Goal: Information Seeking & Learning: Learn about a topic

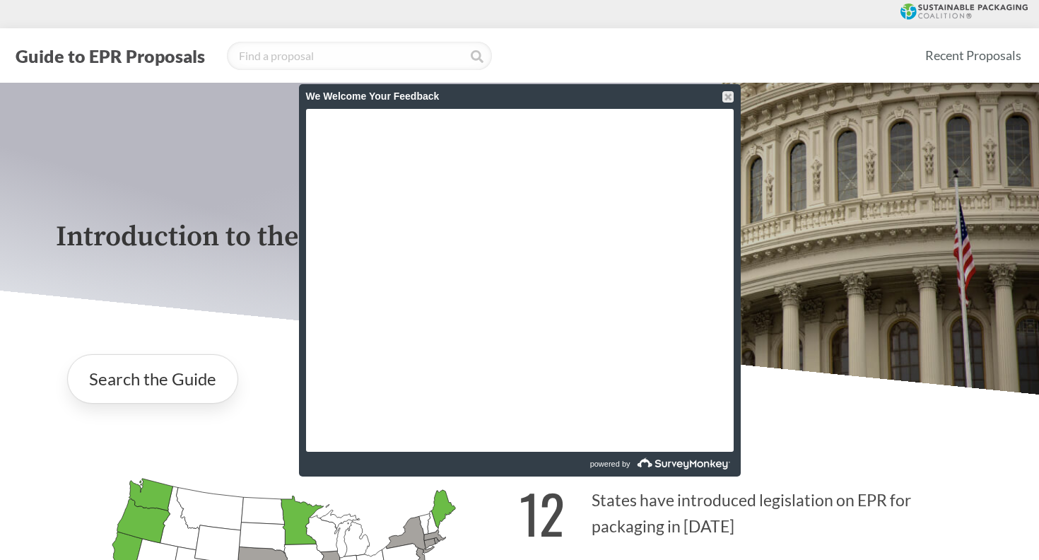
scroll to position [2069, 0]
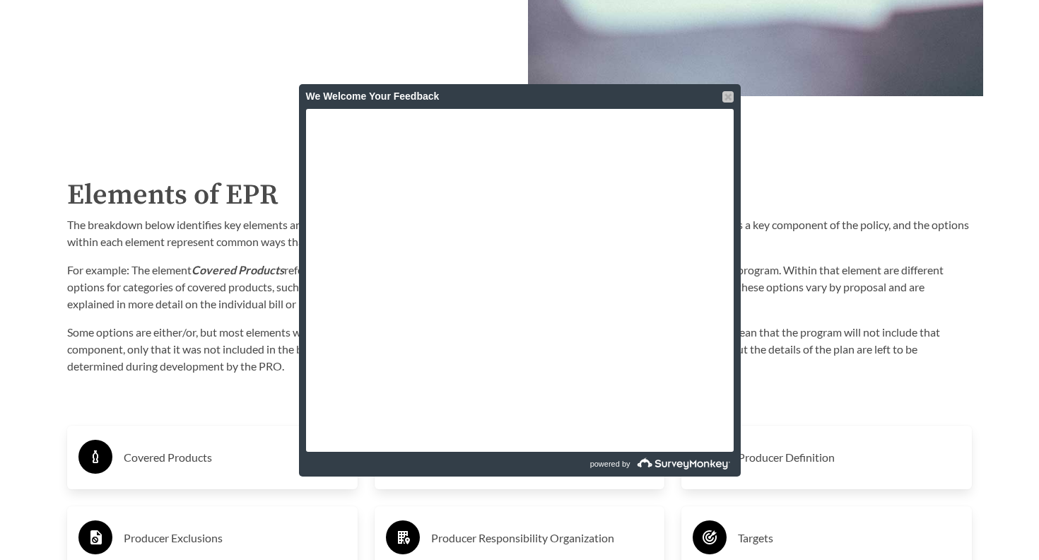
click at [729, 102] on div at bounding box center [728, 96] width 11 height 11
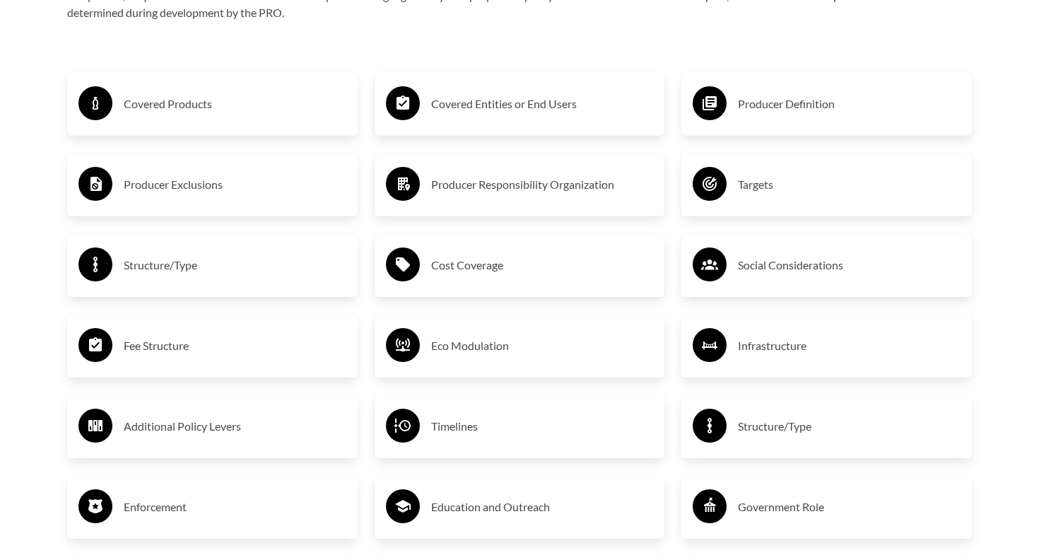
scroll to position [2423, 0]
click at [198, 187] on h3 "Producer Exclusions" at bounding box center [235, 184] width 223 height 23
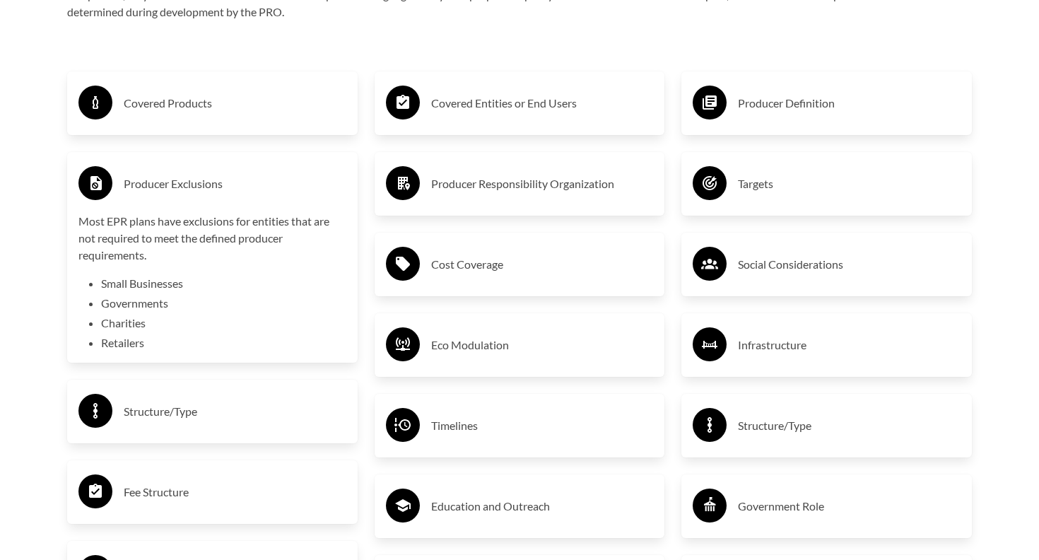
click at [170, 287] on li "Small Businesses" at bounding box center [223, 283] width 245 height 17
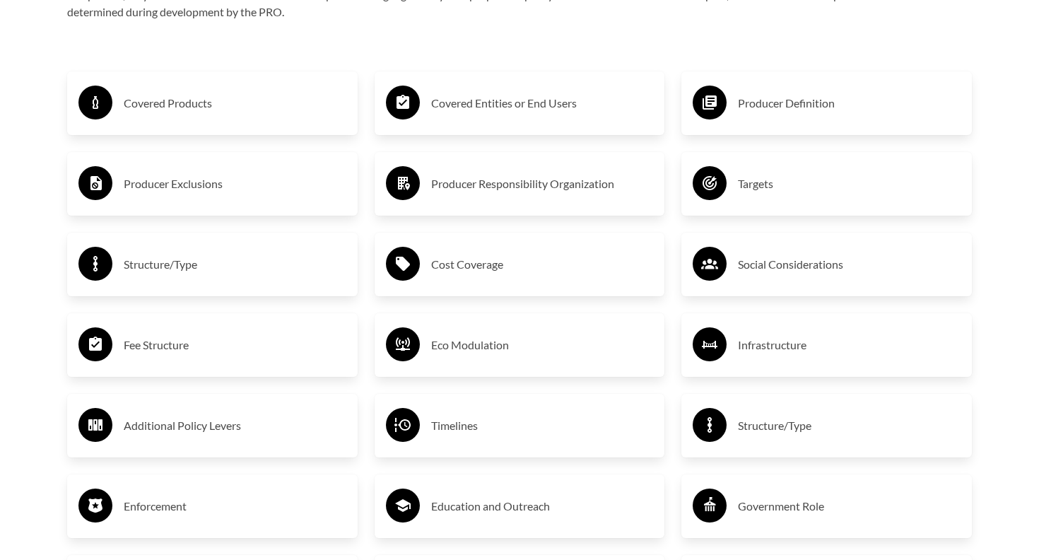
click at [182, 188] on h3 "Producer Exclusions" at bounding box center [235, 184] width 223 height 23
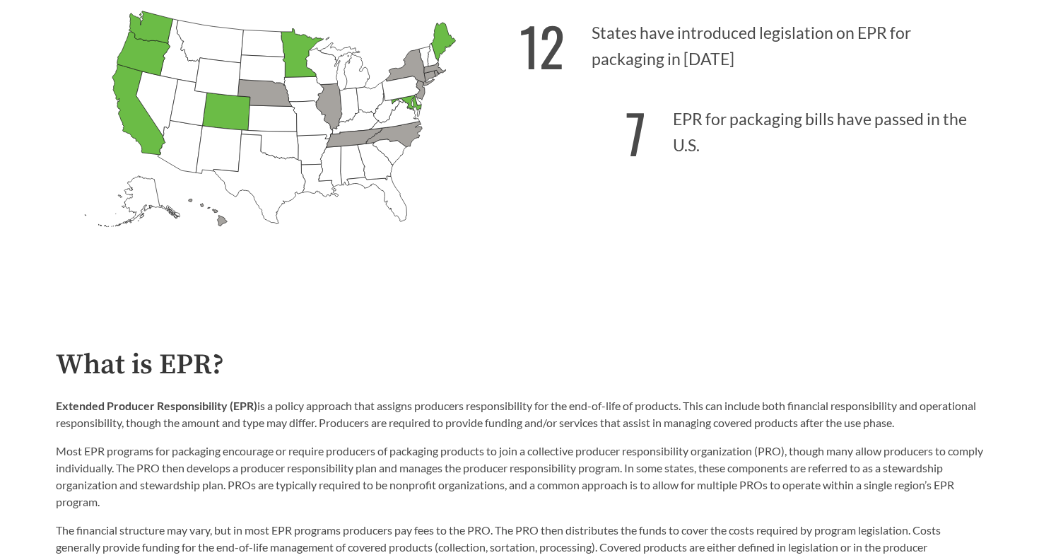
scroll to position [418, 0]
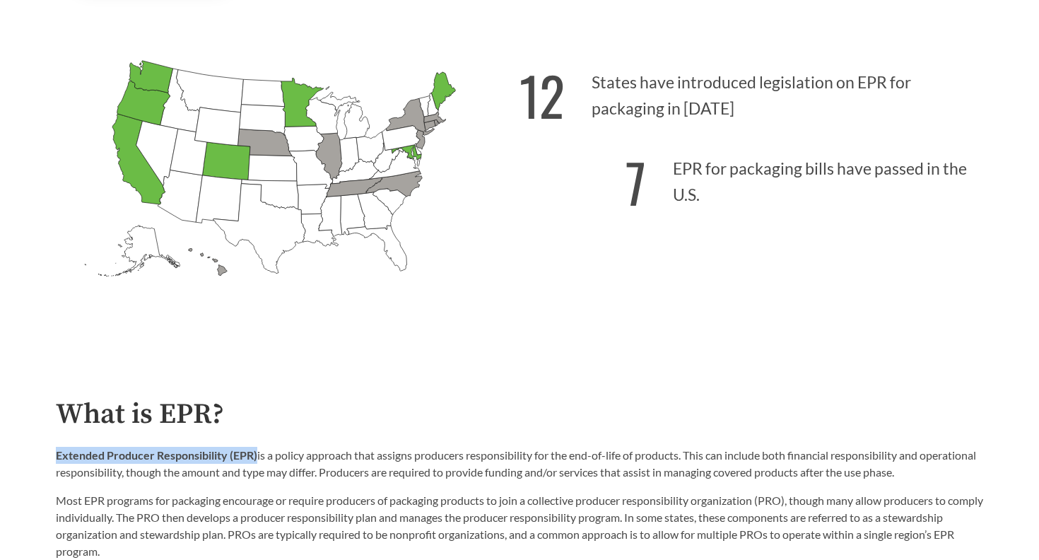
drag, startPoint x: 57, startPoint y: 455, endPoint x: 258, endPoint y: 449, distance: 200.9
click at [258, 452] on p "Extended Producer Responsibility (EPR) is a policy approach that assigns produc…" at bounding box center [520, 464] width 928 height 34
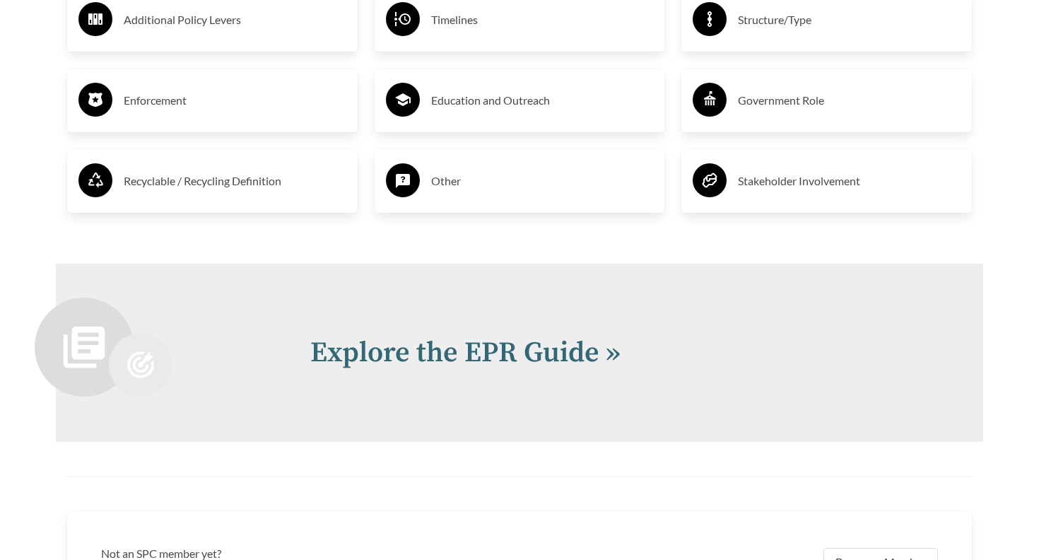
scroll to position [2826, 0]
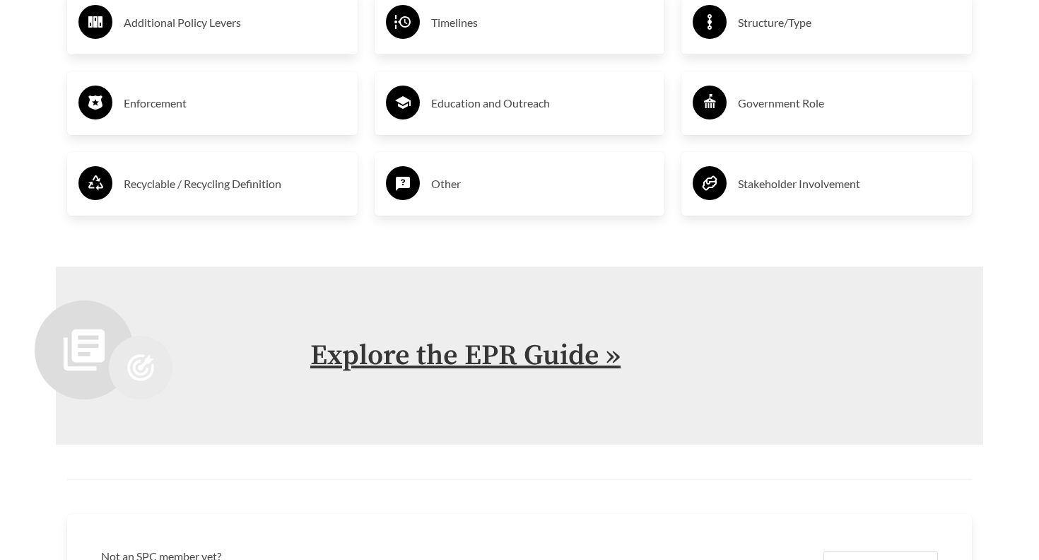
click at [487, 356] on link "Explore the EPR Guide »" at bounding box center [465, 355] width 310 height 35
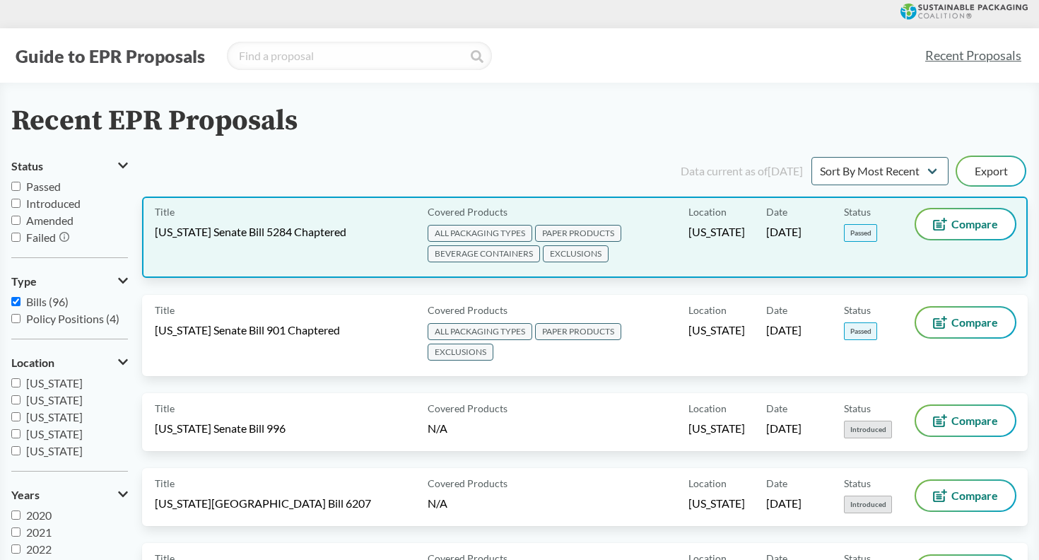
click at [579, 256] on span "EXCLUSIONS" at bounding box center [576, 253] width 66 height 17
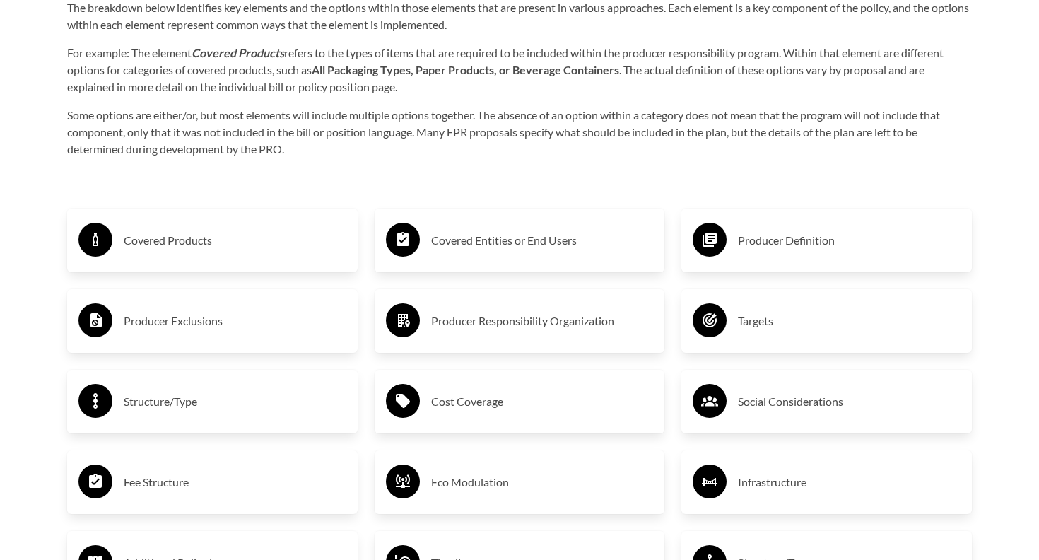
scroll to position [2286, 0]
click at [760, 245] on h3 "Producer Definition" at bounding box center [849, 239] width 223 height 23
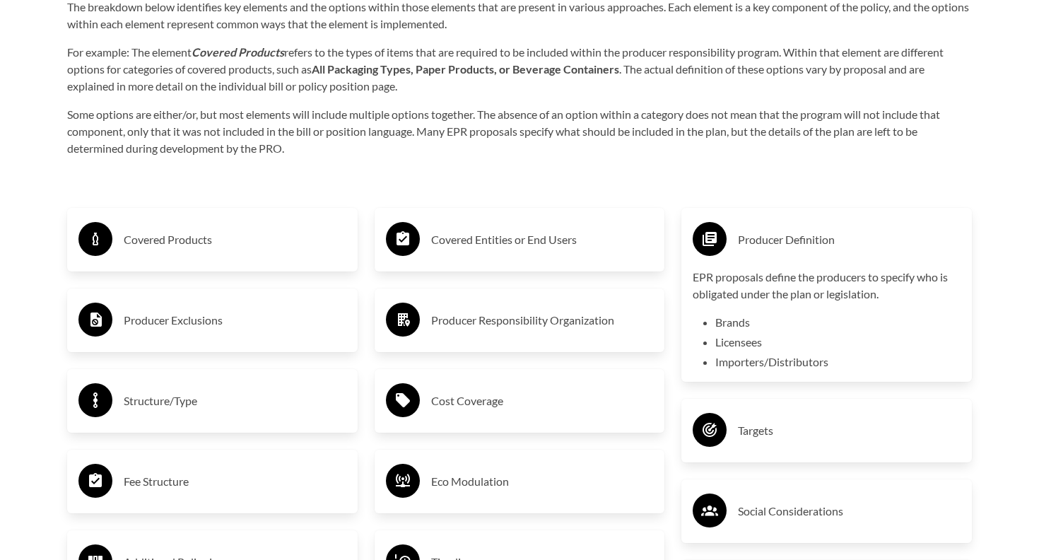
click at [741, 324] on li "Brands" at bounding box center [837, 322] width 245 height 17
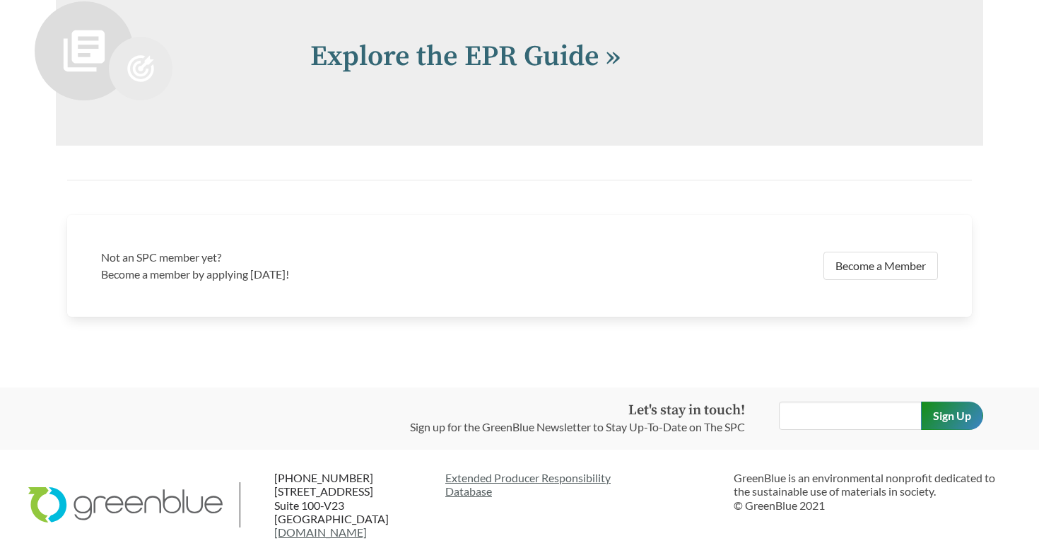
scroll to position [3123, 0]
